Goal: Task Accomplishment & Management: Use online tool/utility

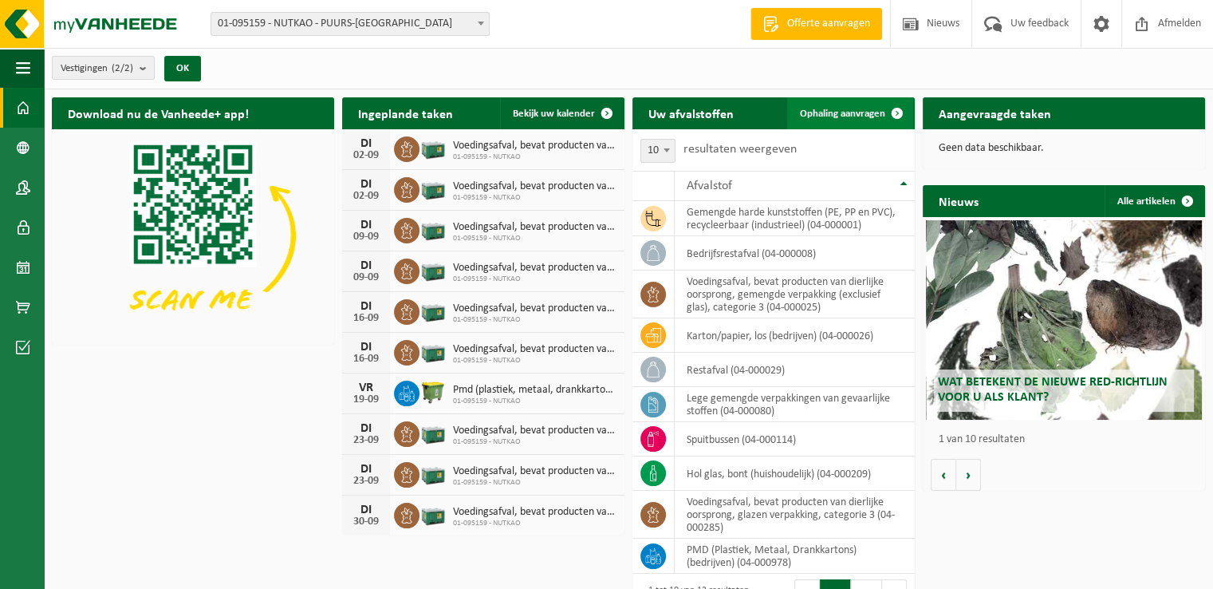
click at [847, 112] on span "Ophaling aanvragen" at bounding box center [842, 113] width 85 height 10
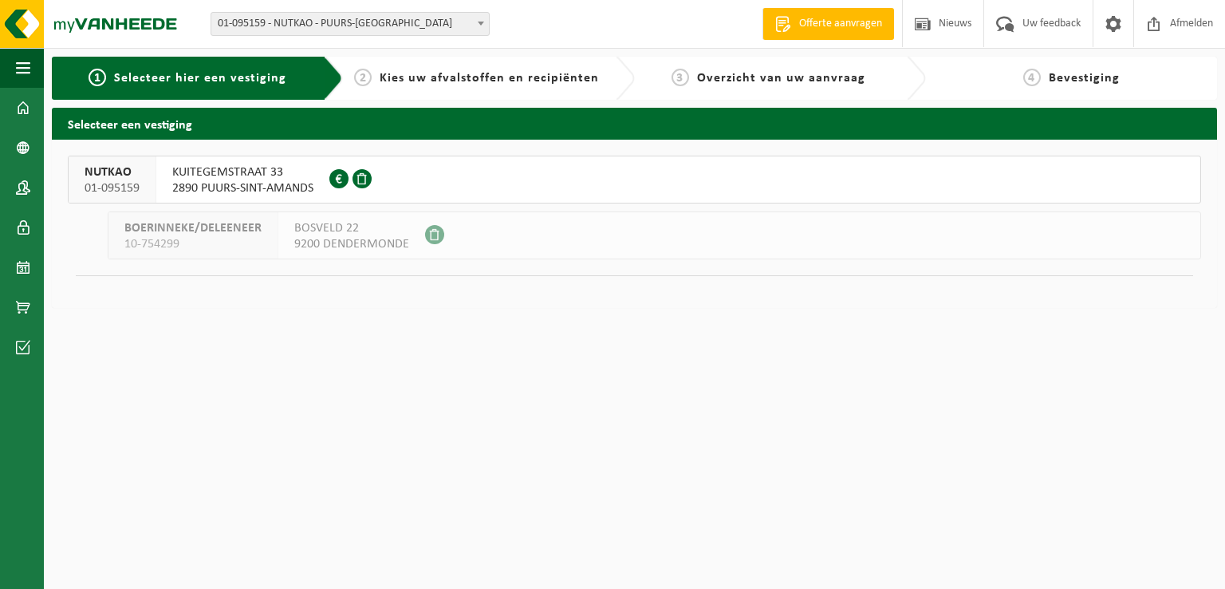
click at [355, 169] on div at bounding box center [352, 179] width 46 height 46
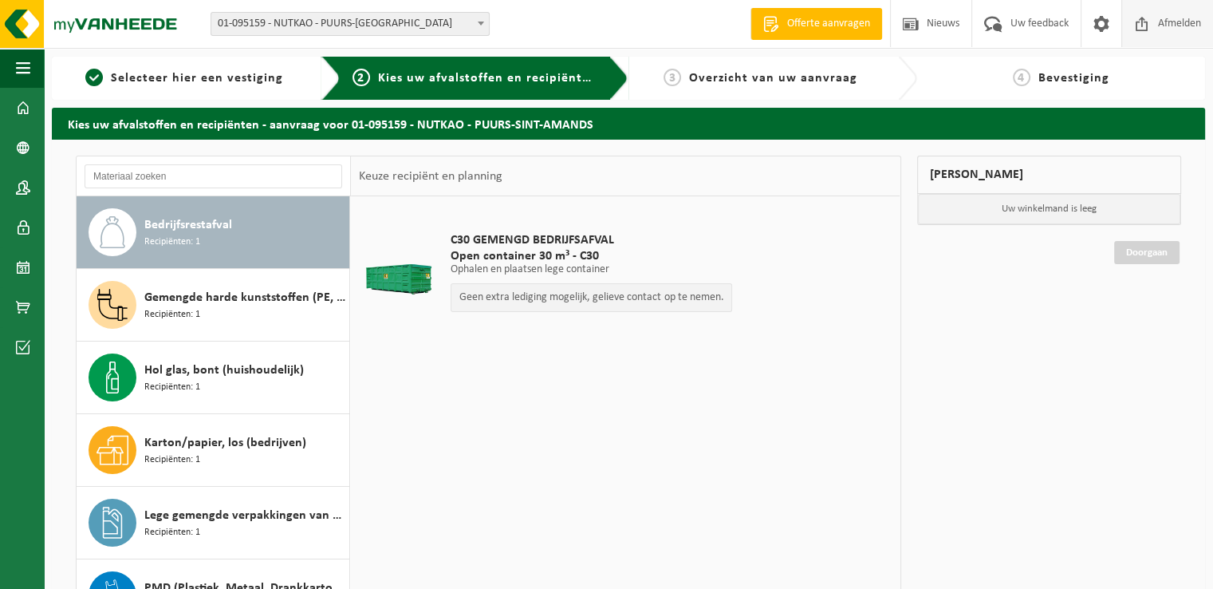
click at [1187, 18] on span "Afmelden" at bounding box center [1179, 23] width 51 height 47
